Goal: Find specific page/section: Find specific page/section

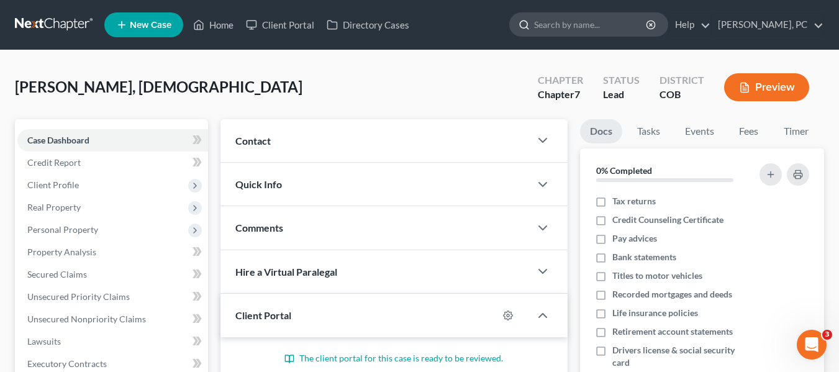
click at [576, 24] on input "search" at bounding box center [591, 24] width 114 height 23
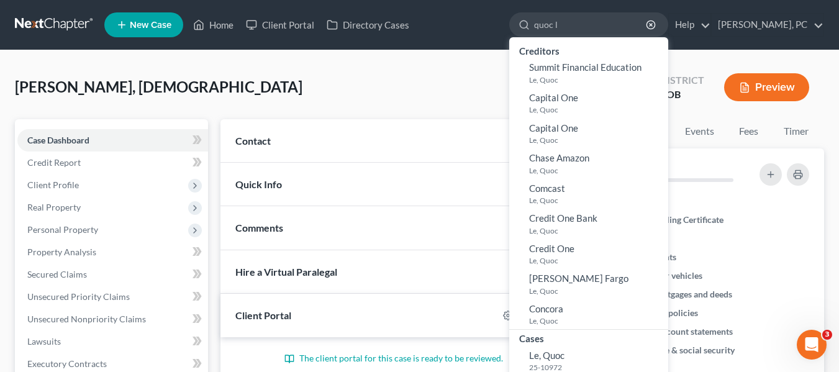
type input "quoc le"
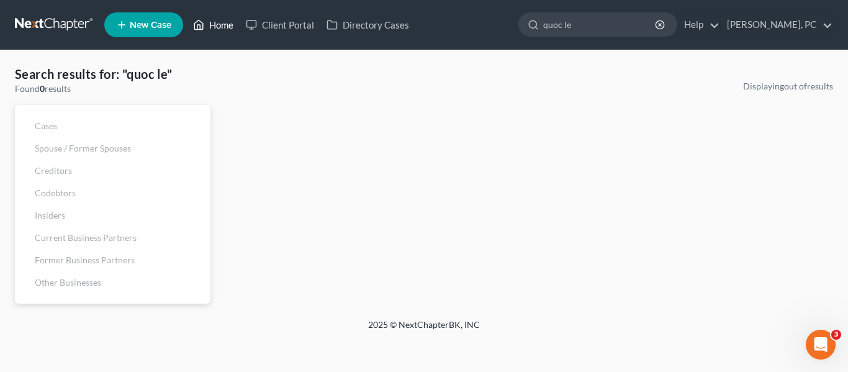
click at [218, 27] on link "Home" at bounding box center [213, 25] width 53 height 22
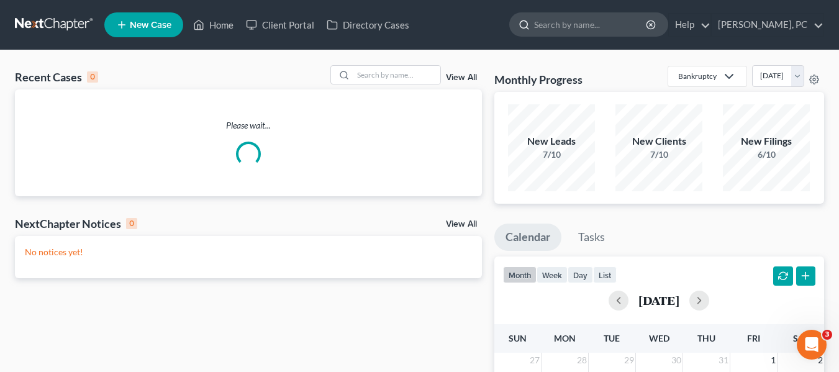
click at [612, 27] on input "search" at bounding box center [591, 24] width 114 height 23
type input "le"
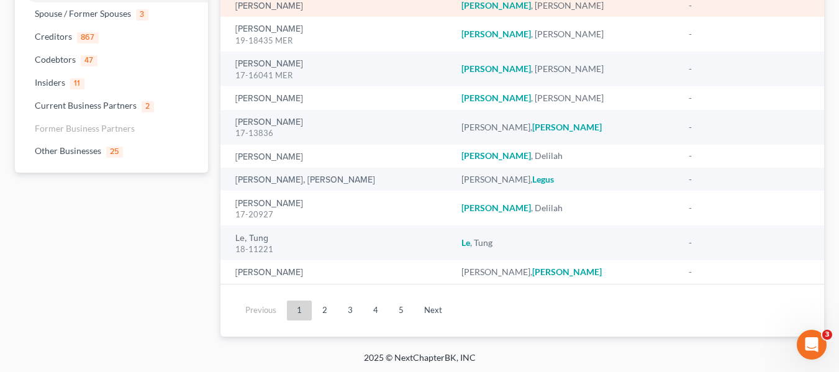
scroll to position [137, 0]
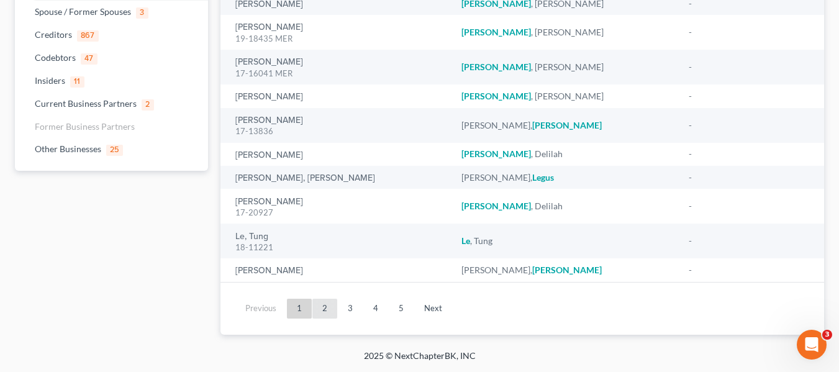
click at [324, 310] on link "2" at bounding box center [324, 309] width 25 height 20
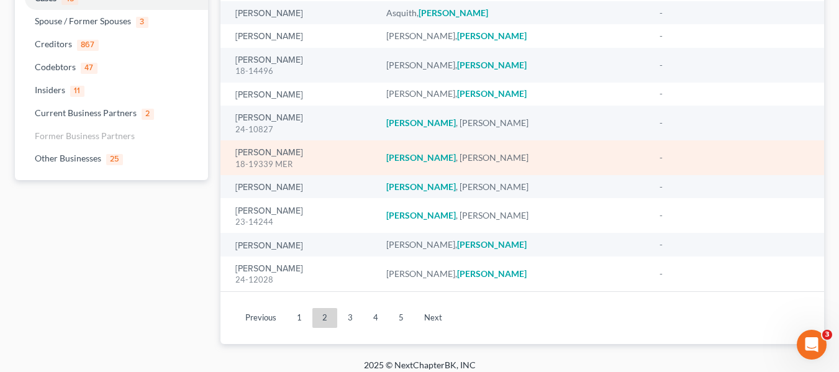
scroll to position [132, 0]
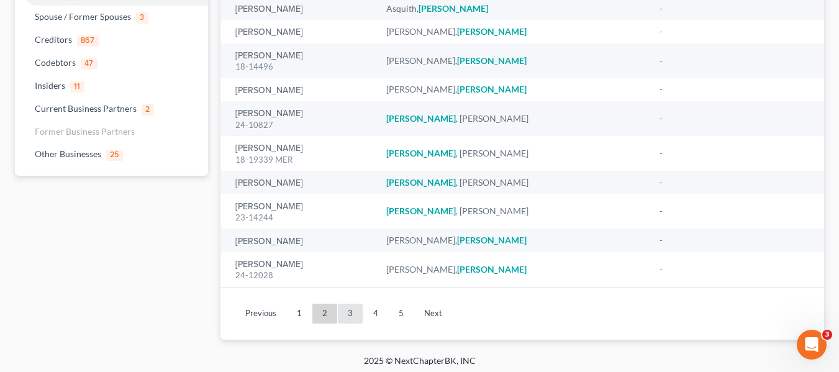
click at [350, 314] on link "3" at bounding box center [350, 314] width 25 height 20
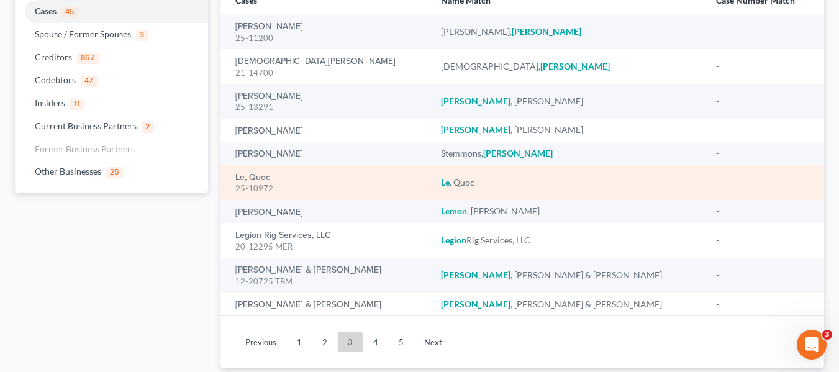
scroll to position [114, 0]
click at [260, 179] on link "Le, Quoc" at bounding box center [252, 178] width 35 height 9
